Goal: Book appointment/travel/reservation

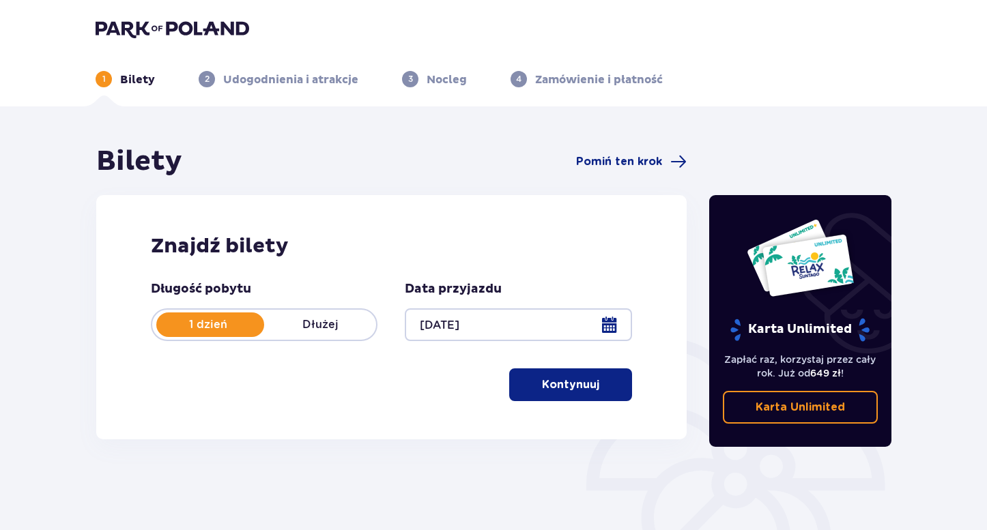
click at [567, 382] on p "Kontynuuj" at bounding box center [570, 384] width 57 height 15
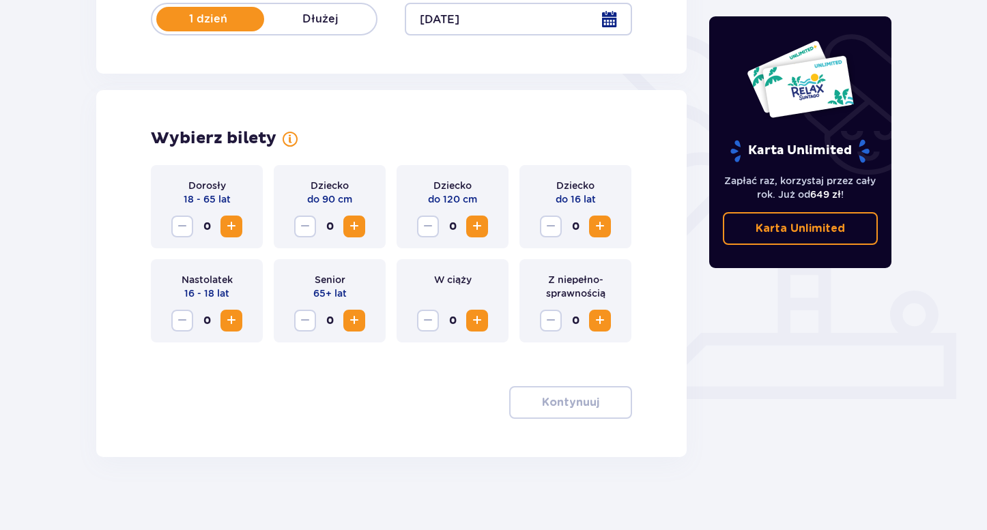
scroll to position [315, 0]
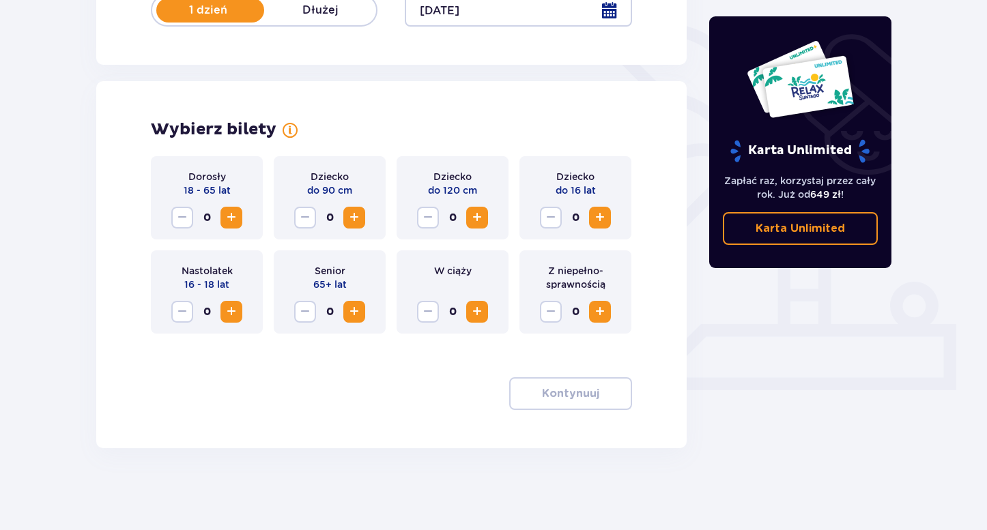
click at [229, 217] on span "Increase" at bounding box center [231, 218] width 16 height 16
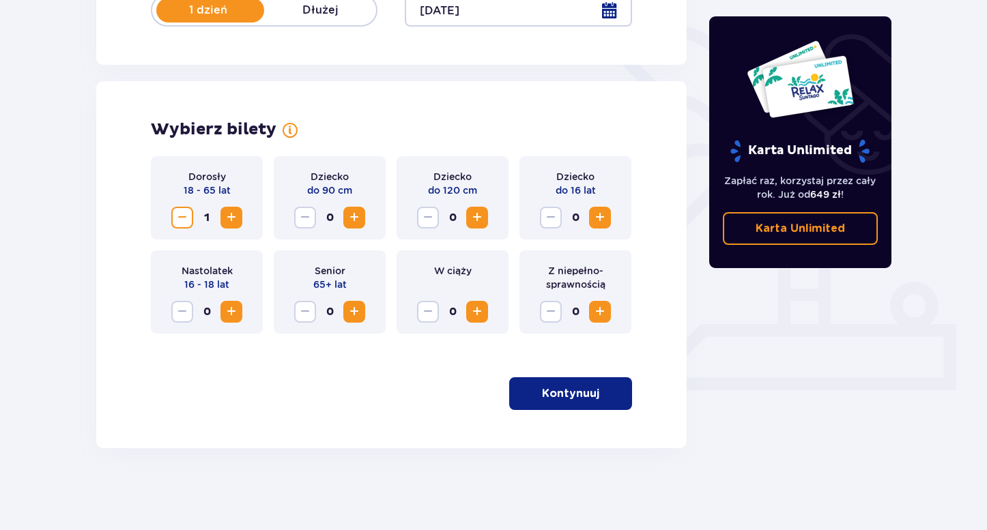
click at [554, 390] on p "Kontynuuj" at bounding box center [570, 393] width 57 height 15
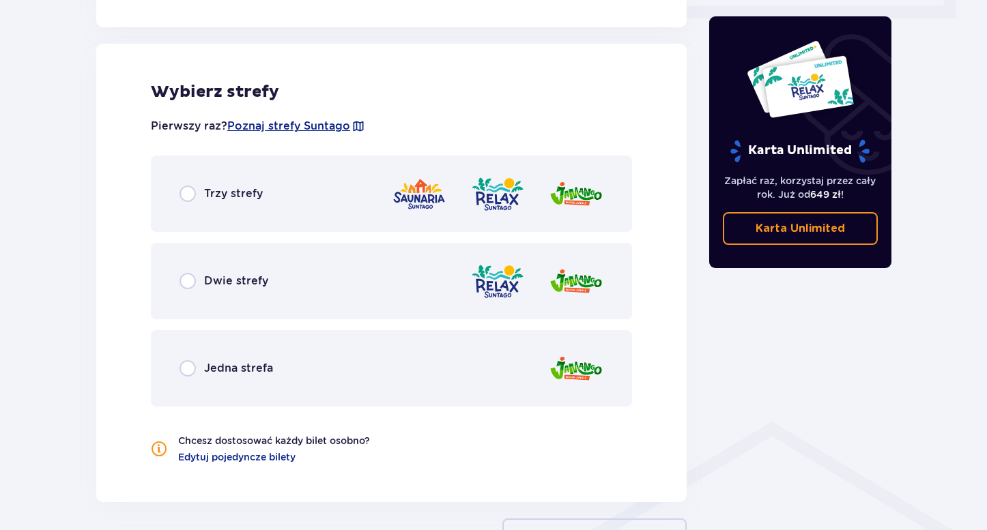
scroll to position [698, 0]
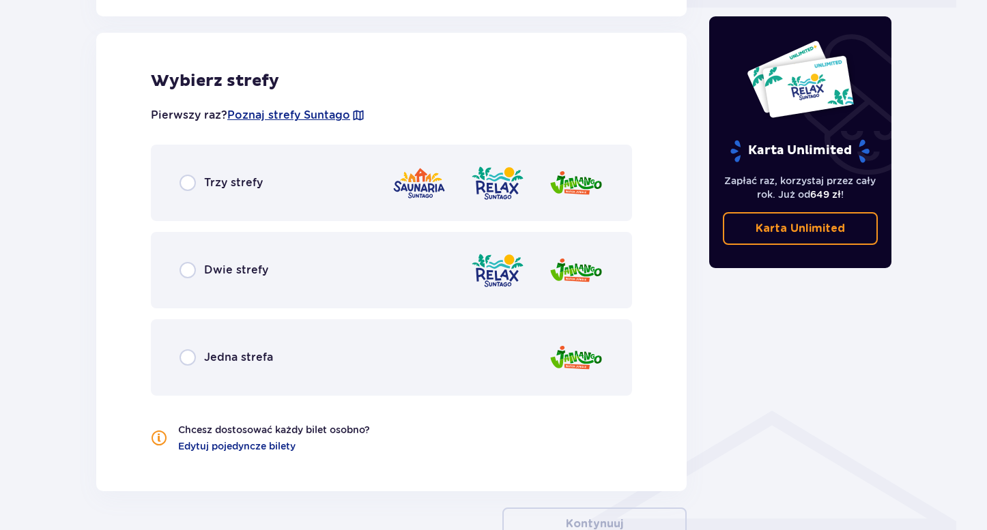
click at [253, 272] on p "Dwie strefy" at bounding box center [236, 270] width 64 height 15
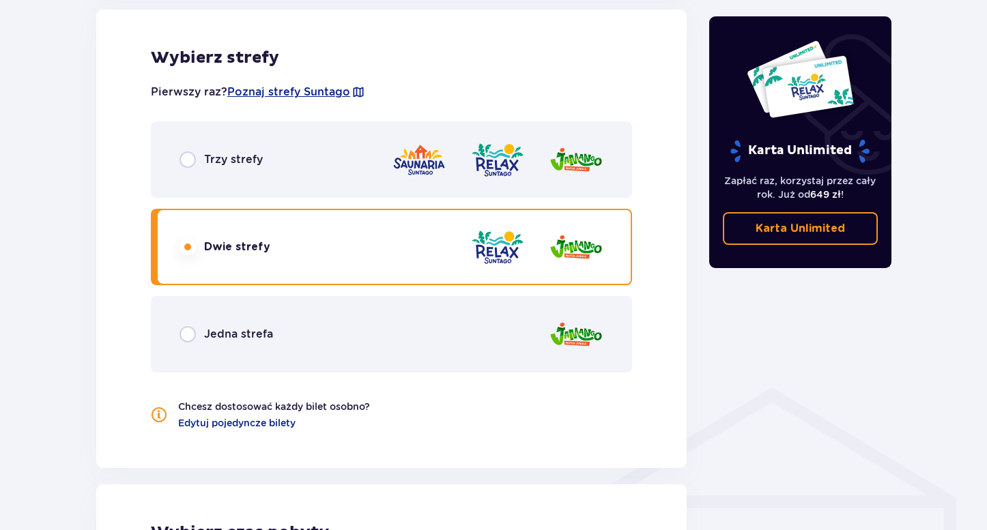
scroll to position [721, 0]
click at [427, 163] on img at bounding box center [419, 160] width 55 height 39
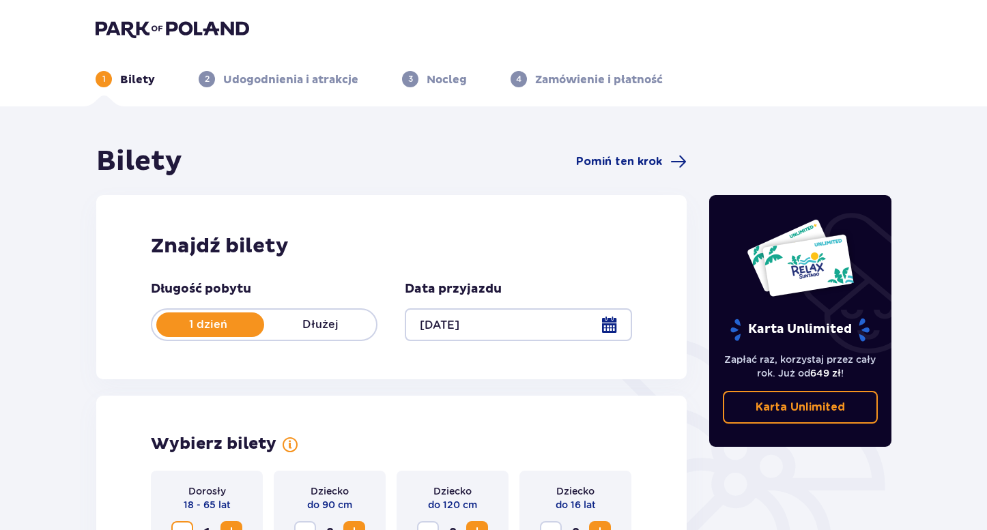
scroll to position [0, 0]
click at [516, 300] on div "Data przyjazdu [DATE]" at bounding box center [518, 311] width 227 height 60
click at [500, 332] on div at bounding box center [518, 325] width 227 height 33
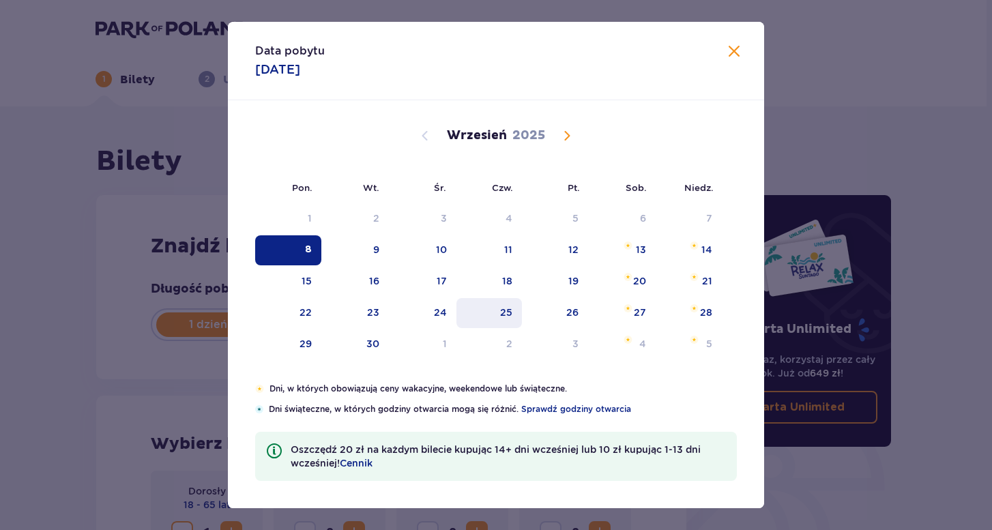
click at [491, 325] on div "25" at bounding box center [490, 313] width 66 height 30
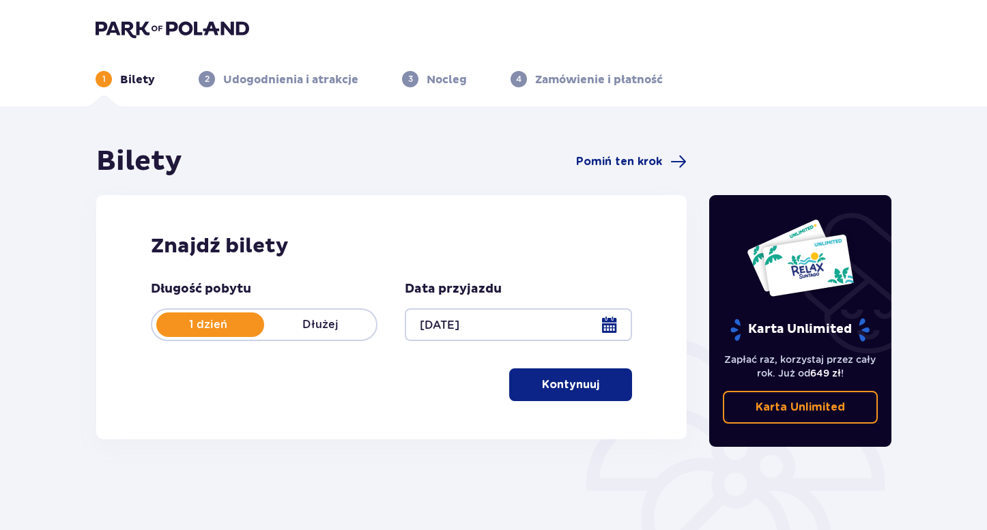
click at [367, 252] on h2 "Znajdź bilety" at bounding box center [391, 246] width 481 height 26
click at [532, 321] on div at bounding box center [518, 325] width 227 height 33
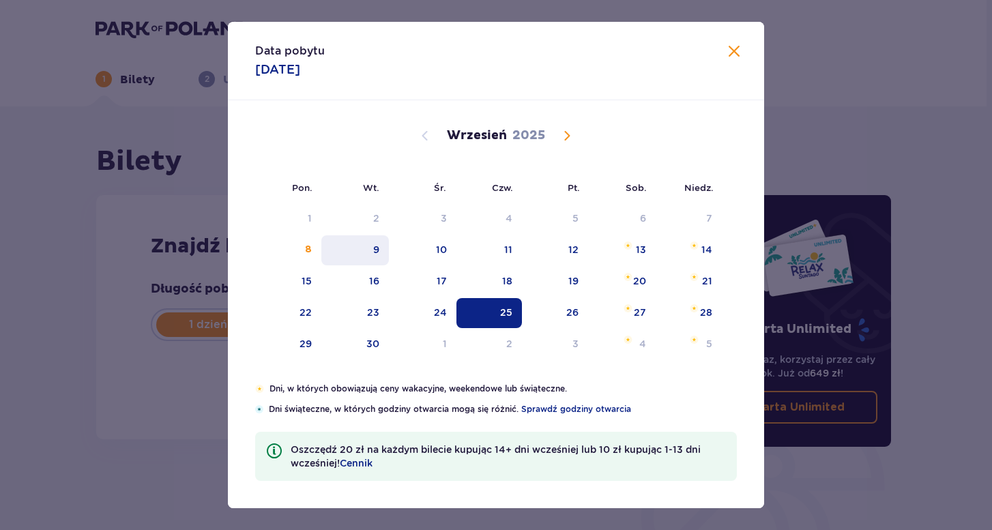
click at [353, 257] on div "9" at bounding box center [355, 250] width 68 height 30
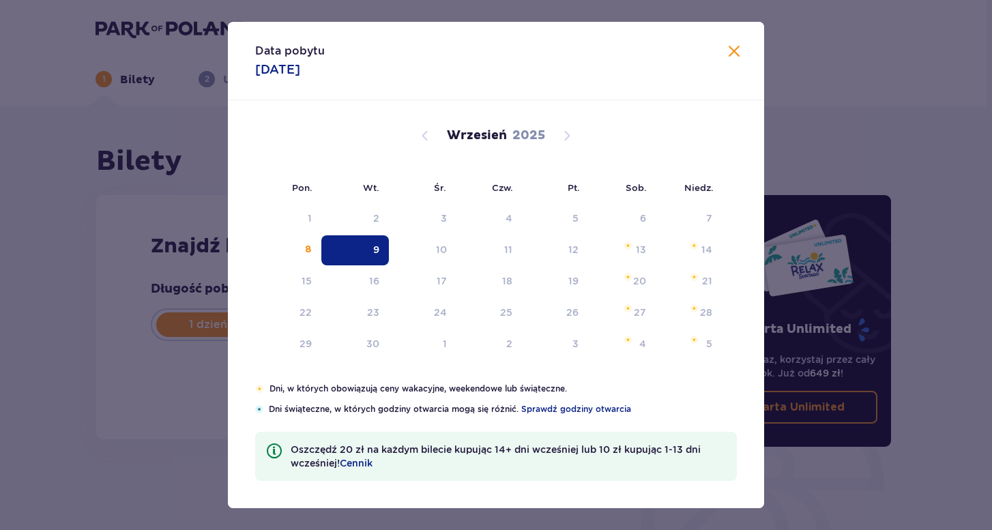
type input "[DATE]"
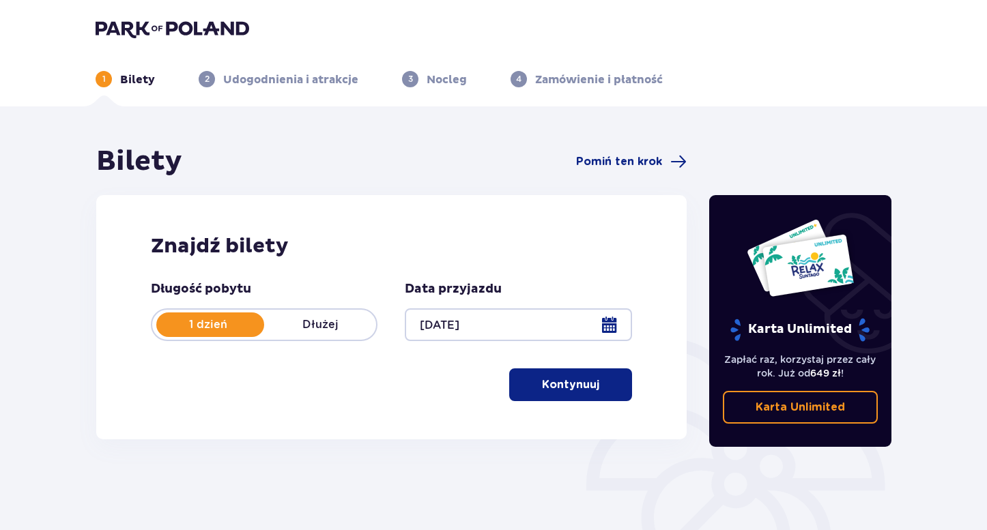
click at [607, 390] on span "button" at bounding box center [602, 385] width 16 height 16
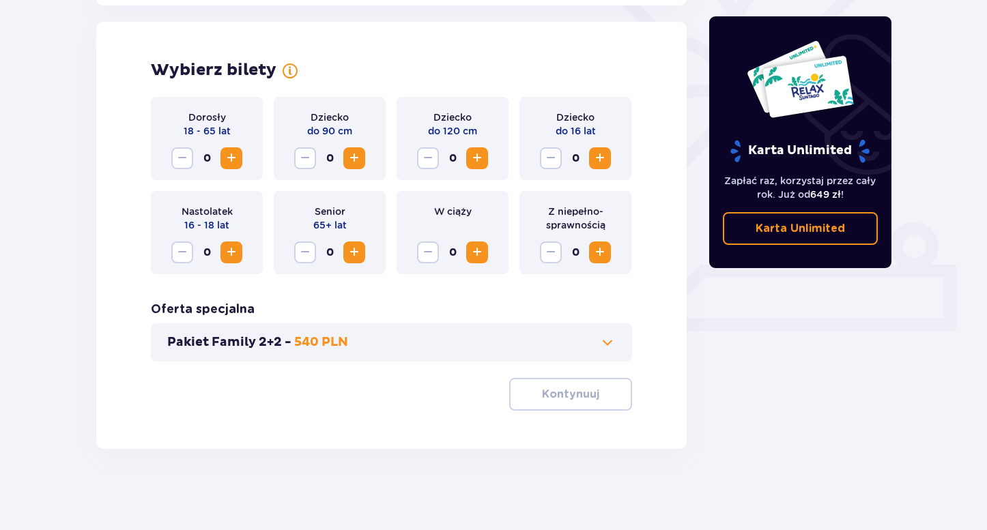
scroll to position [375, 0]
click at [221, 148] on button "Increase" at bounding box center [231, 158] width 22 height 22
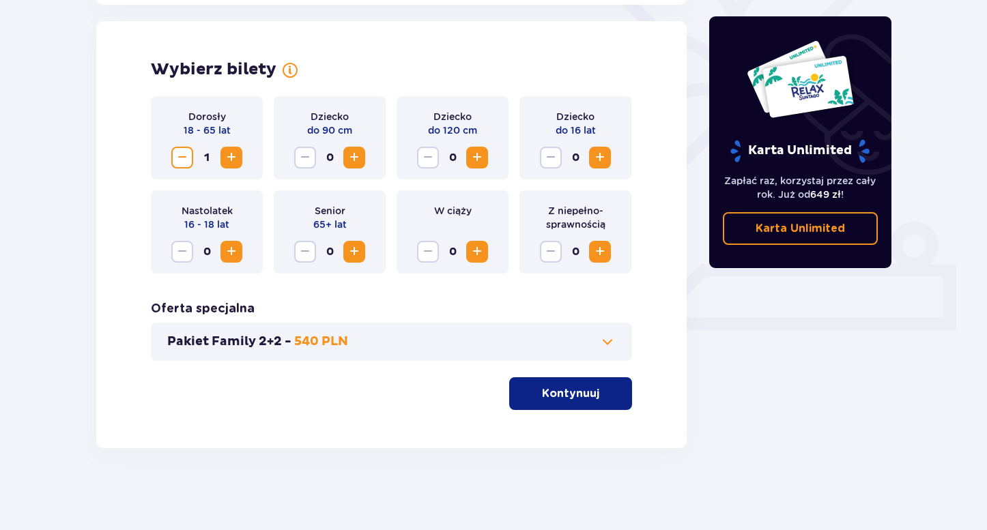
click at [222, 148] on button "Increase" at bounding box center [231, 158] width 22 height 22
click at [558, 388] on p "Kontynuuj" at bounding box center [570, 393] width 57 height 15
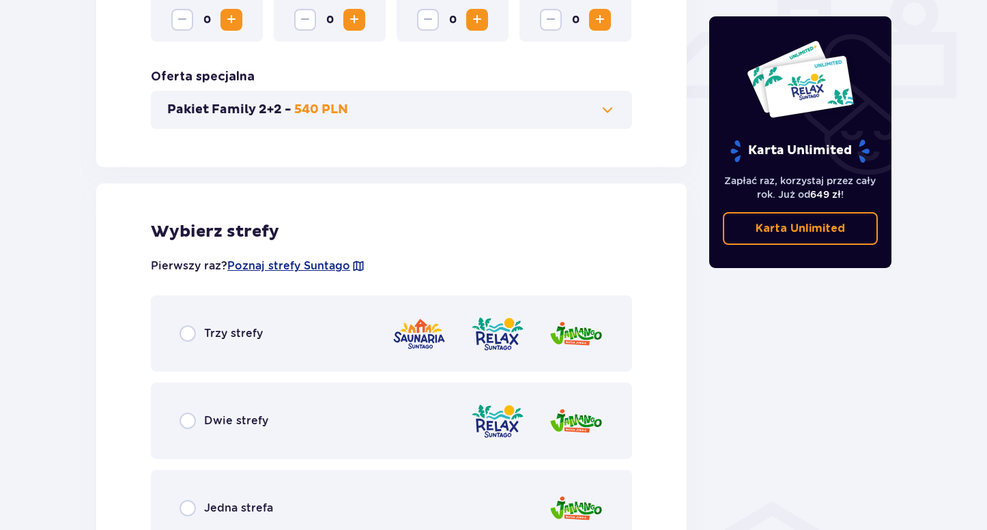
scroll to position [607, 0]
click at [600, 106] on span at bounding box center [607, 109] width 16 height 16
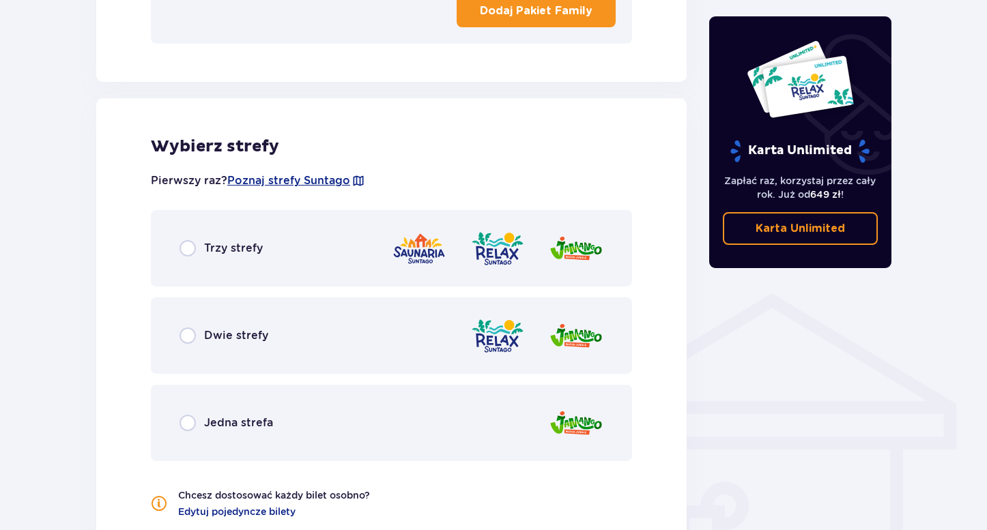
click at [287, 253] on div "Trzy strefy" at bounding box center [391, 248] width 481 height 76
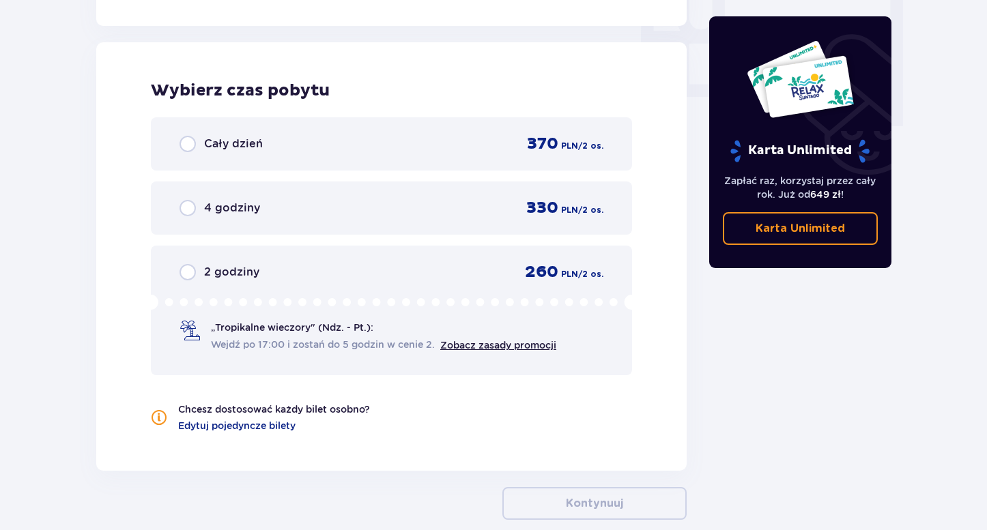
scroll to position [1356, 0]
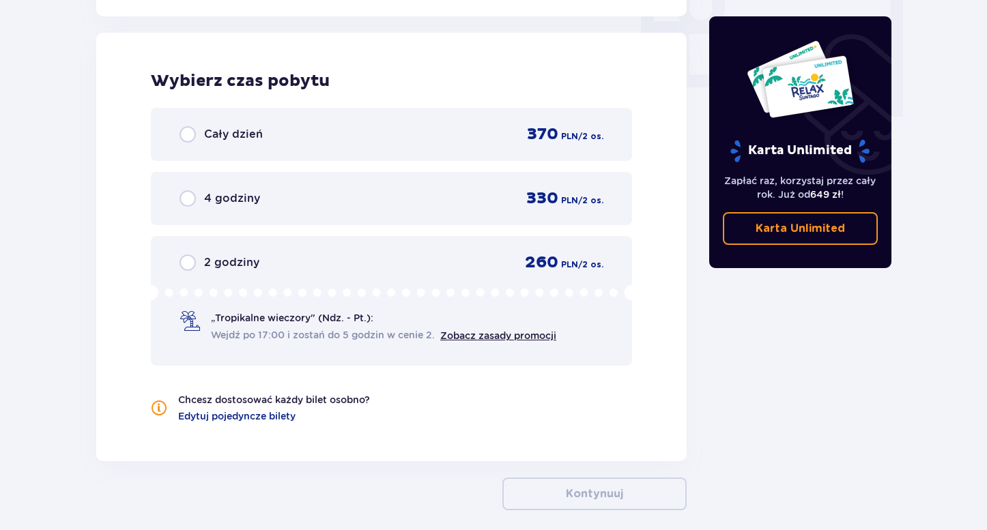
click at [257, 256] on p "2 godziny" at bounding box center [231, 262] width 55 height 15
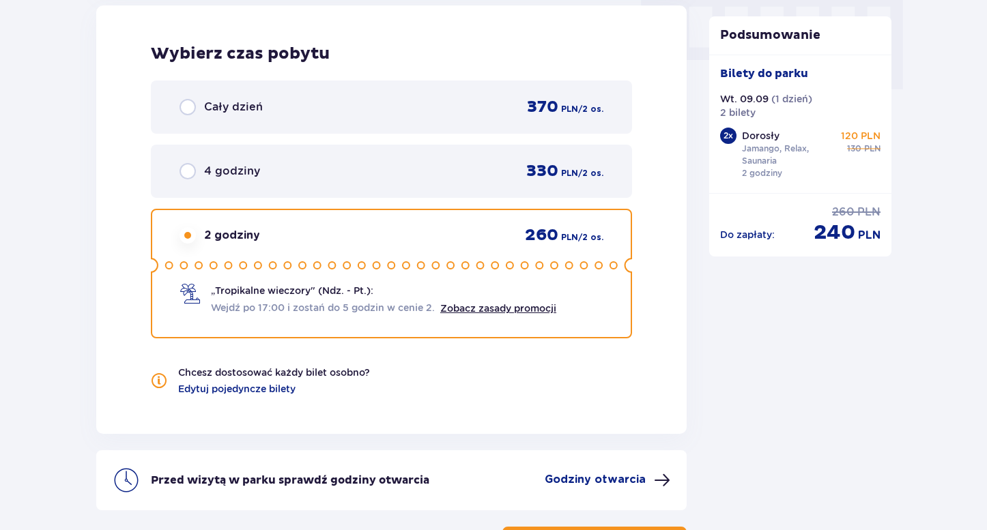
scroll to position [1278, 0]
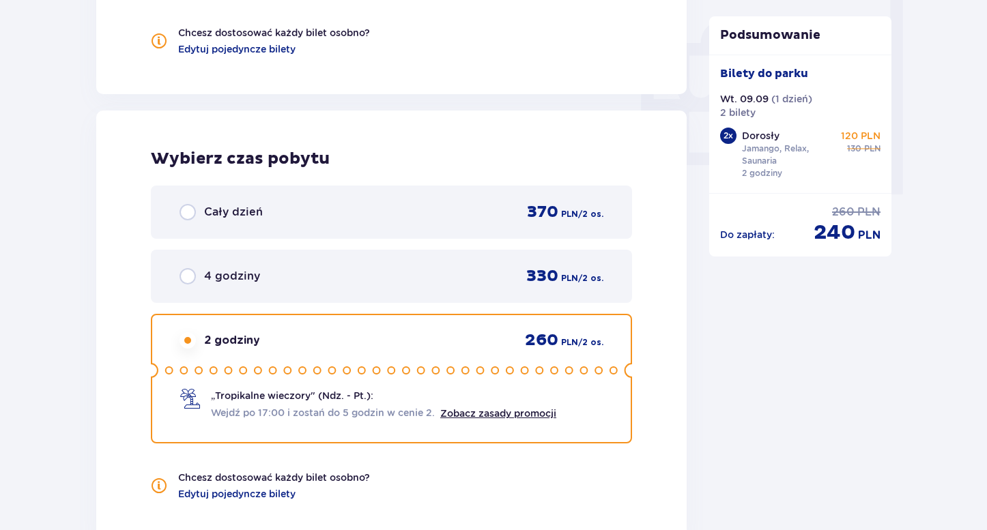
click at [253, 258] on div "4 godziny 330 PLN / 2 os." at bounding box center [391, 276] width 481 height 53
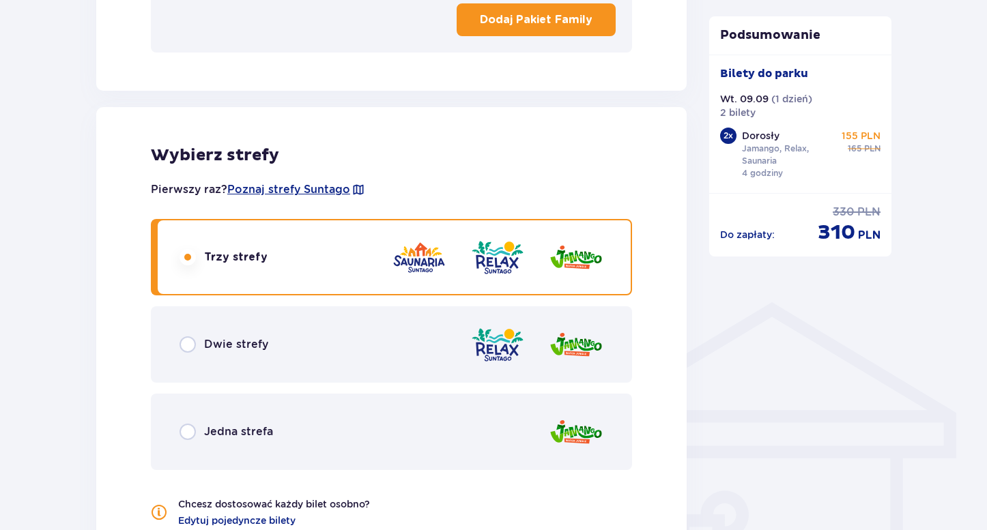
scroll to position [829, 0]
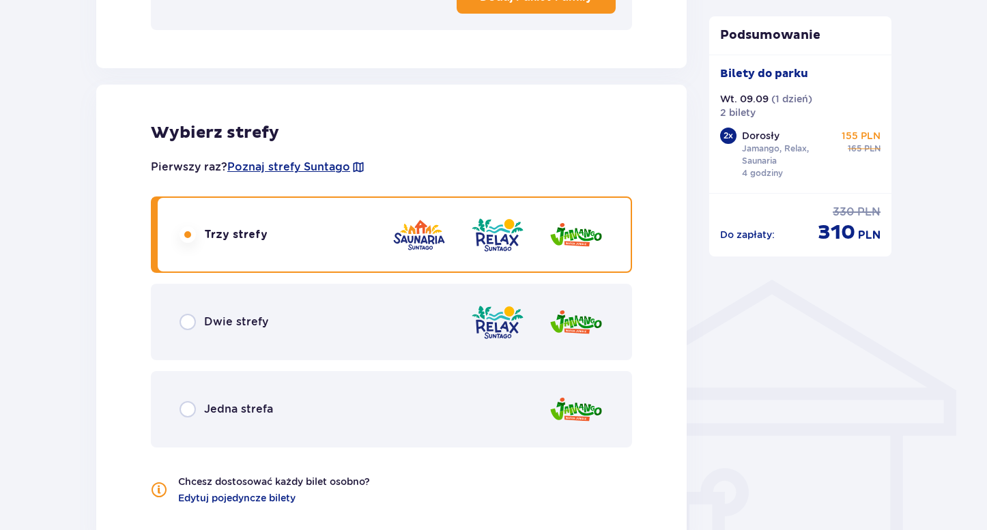
click at [499, 319] on img at bounding box center [497, 322] width 55 height 39
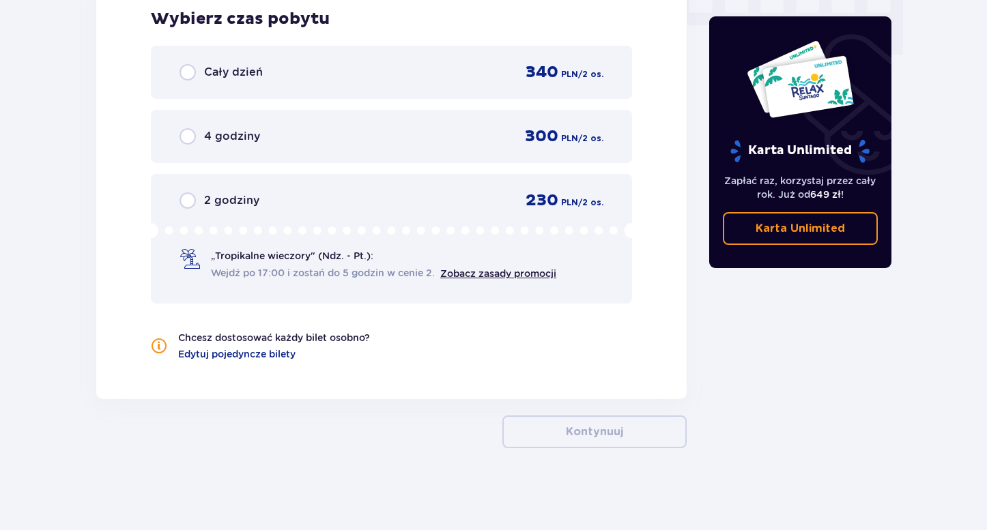
scroll to position [1418, 0]
